Goal: Transaction & Acquisition: Purchase product/service

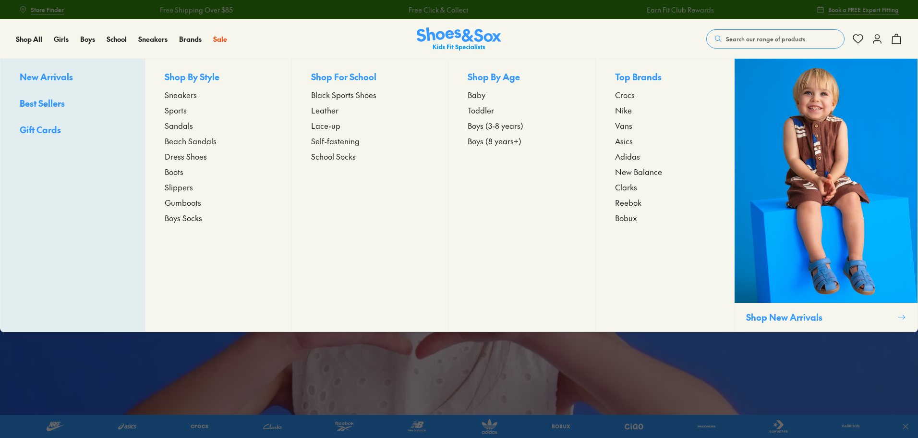
click at [179, 93] on span "Sneakers" at bounding box center [181, 95] width 32 height 12
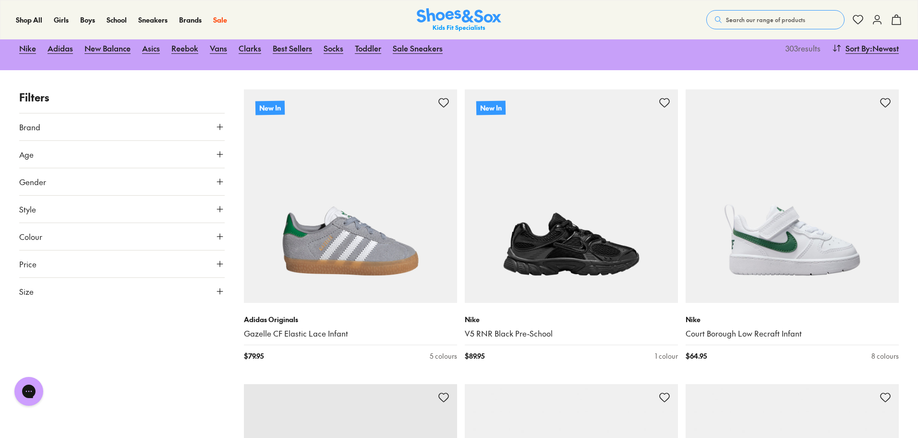
scroll to position [96, 0]
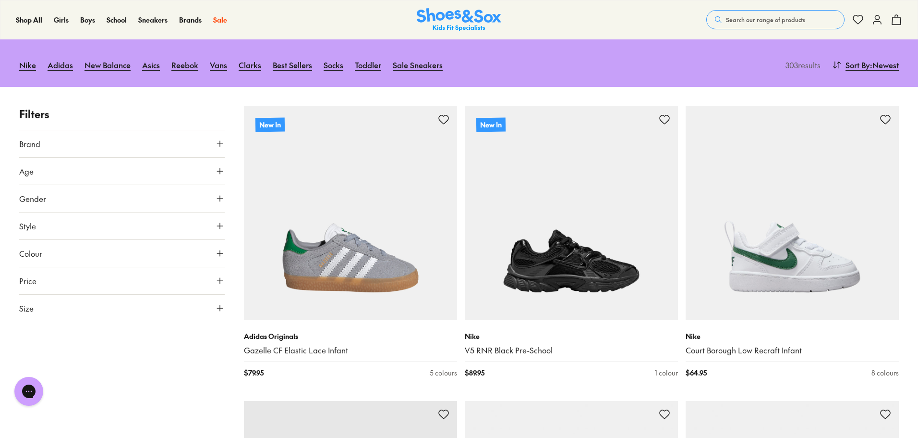
click at [44, 309] on button "Size" at bounding box center [122, 307] width 206 height 27
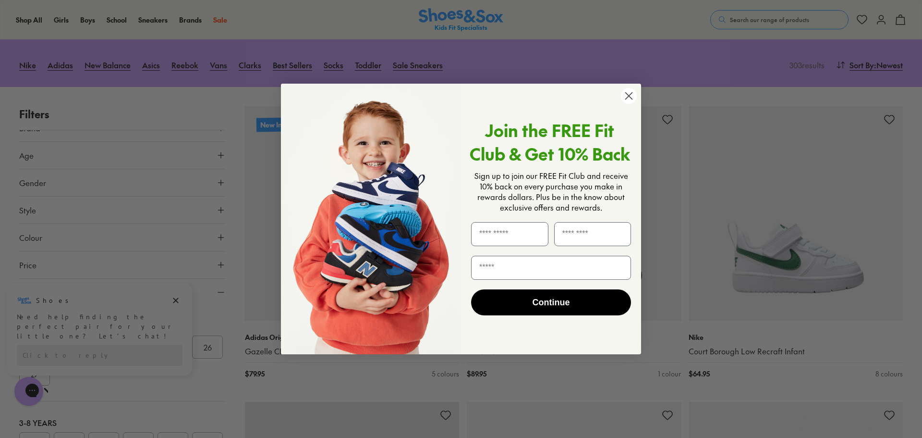
drag, startPoint x: 630, startPoint y: 97, endPoint x: 581, endPoint y: 178, distance: 94.8
click at [629, 97] on icon "Close dialog" at bounding box center [629, 95] width 17 height 17
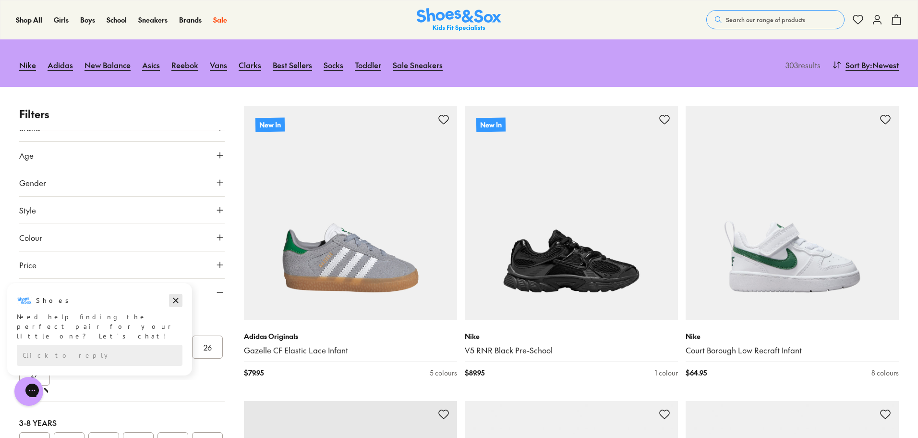
drag, startPoint x: 176, startPoint y: 298, endPoint x: 174, endPoint y: 584, distance: 286.7
click at [176, 298] on icon "Dismiss campaign" at bounding box center [176, 300] width 10 height 12
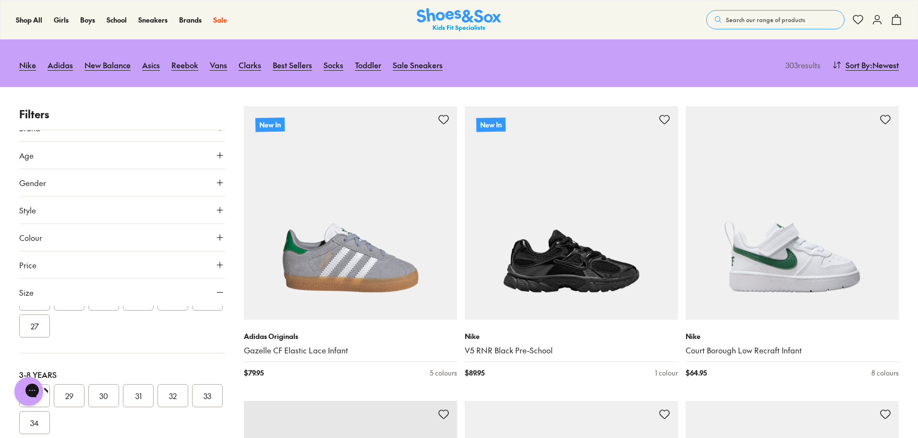
scroll to position [192, 0]
click at [73, 352] on button "29" at bounding box center [69, 347] width 31 height 23
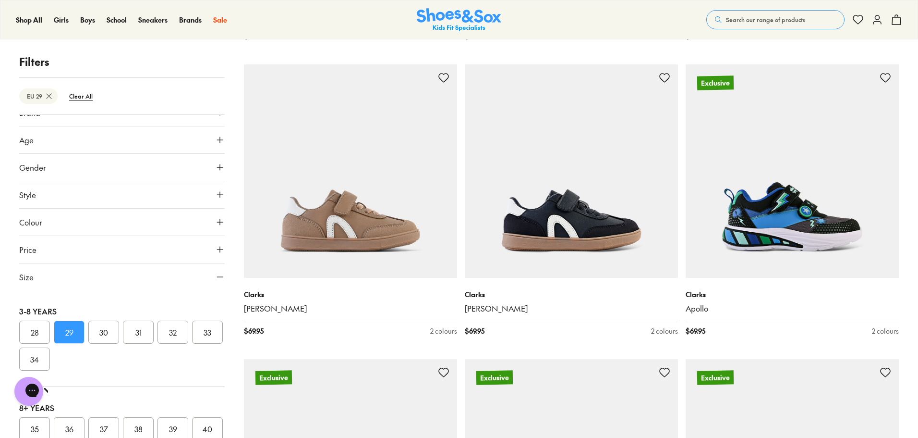
scroll to position [48, 0]
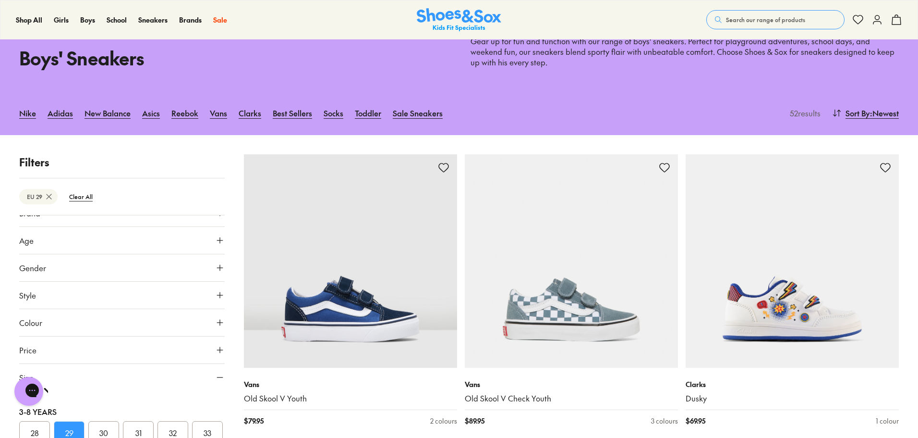
drag, startPoint x: 888, startPoint y: 118, endPoint x: 887, endPoint y: 123, distance: 5.8
click at [887, 118] on span ": Newest" at bounding box center [884, 113] width 29 height 12
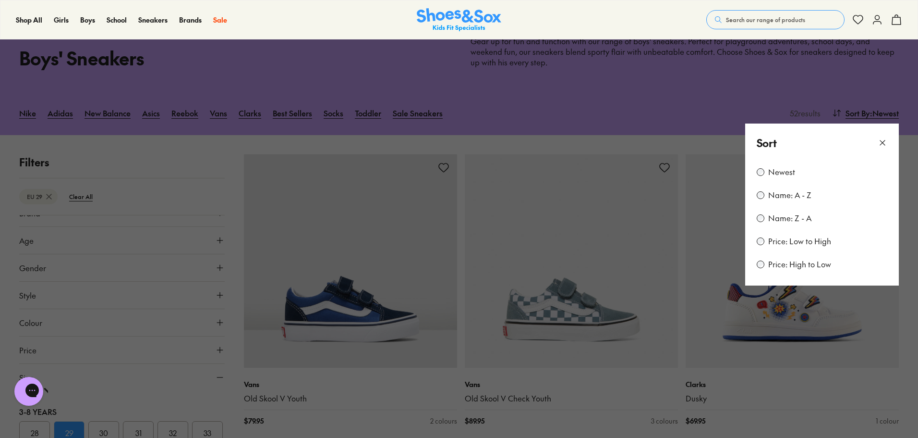
click at [791, 243] on label "Price: Low to High" at bounding box center [799, 241] width 63 height 11
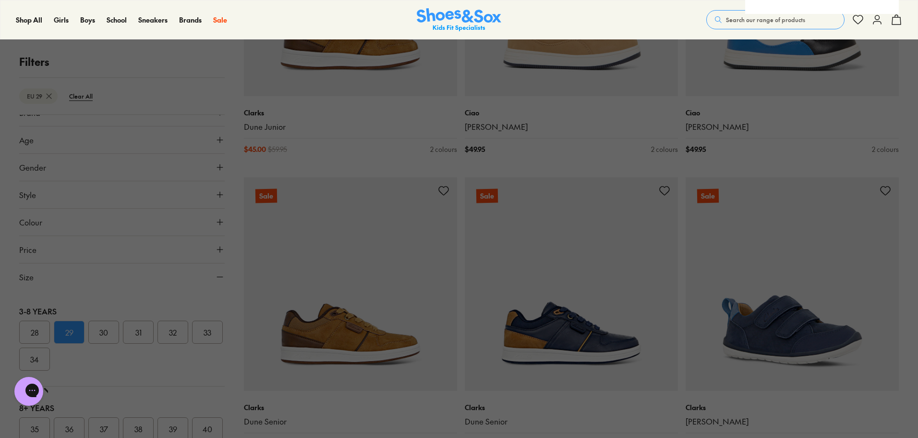
click at [708, 147] on button at bounding box center [459, 219] width 918 height 438
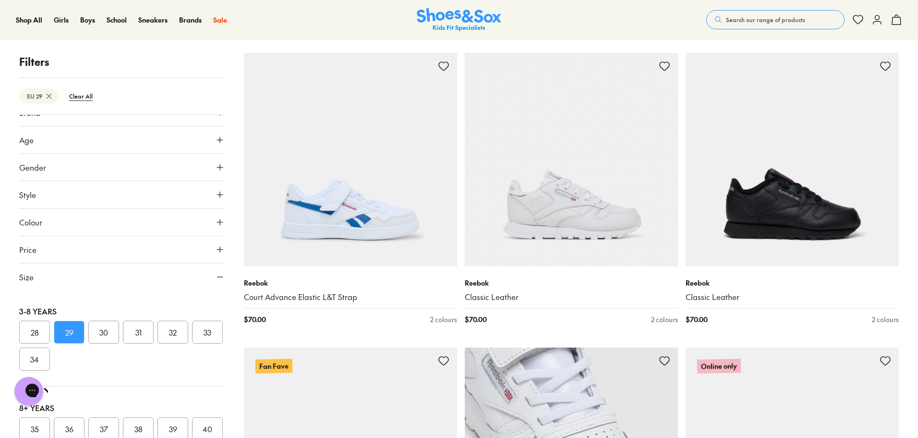
scroll to position [2337, 0]
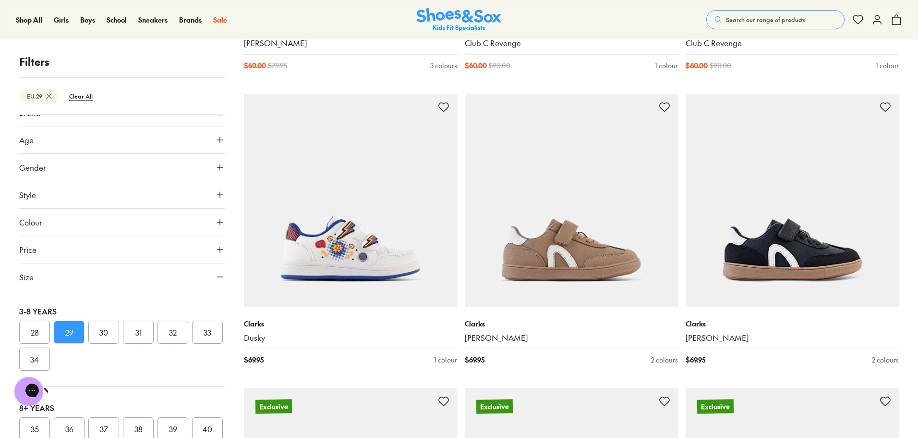
scroll to position [752, 0]
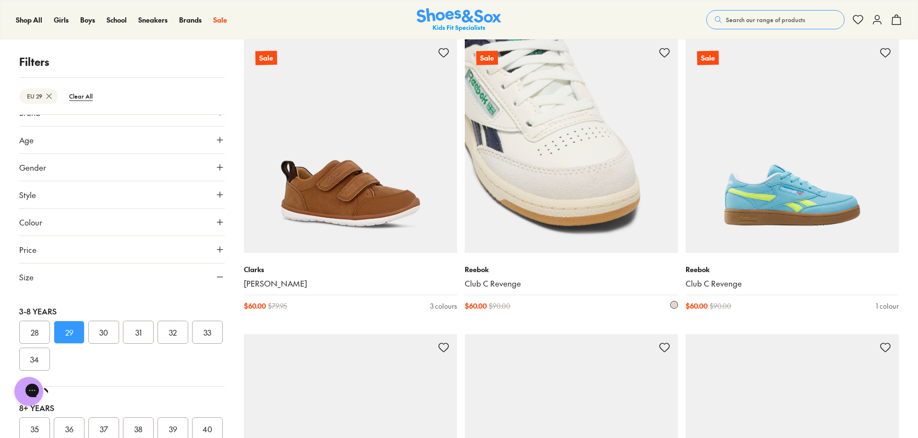
click at [574, 211] on img at bounding box center [571, 145] width 213 height 213
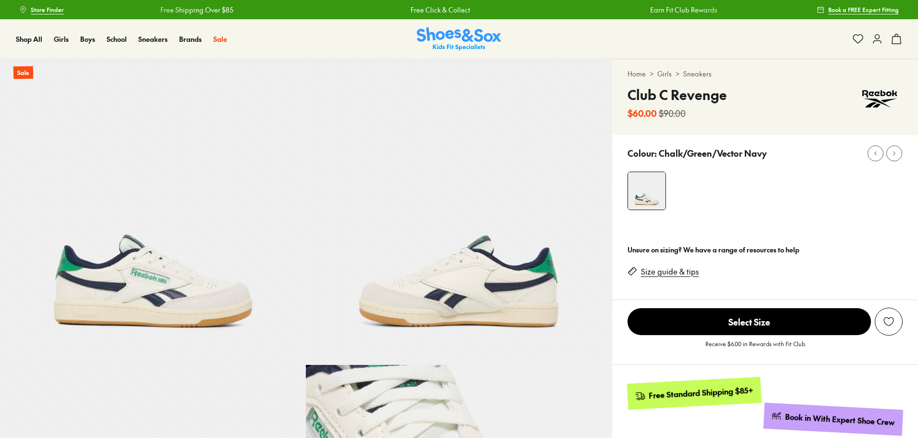
select select "*"
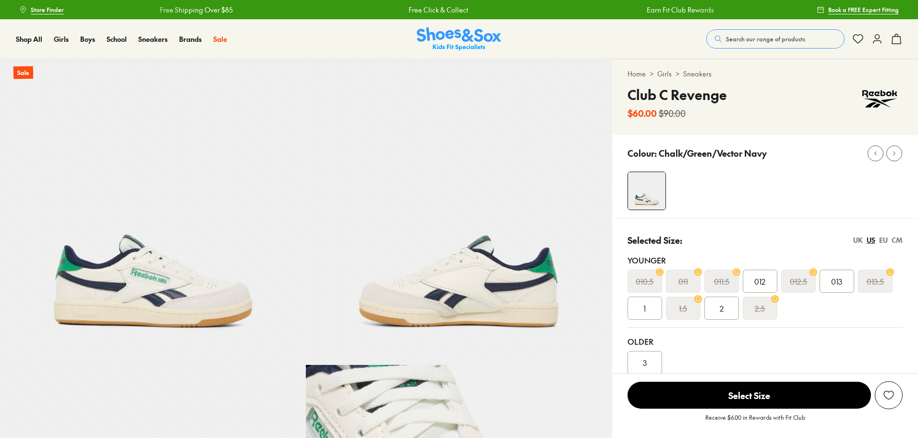
select select "*"
